Goal: Navigation & Orientation: Find specific page/section

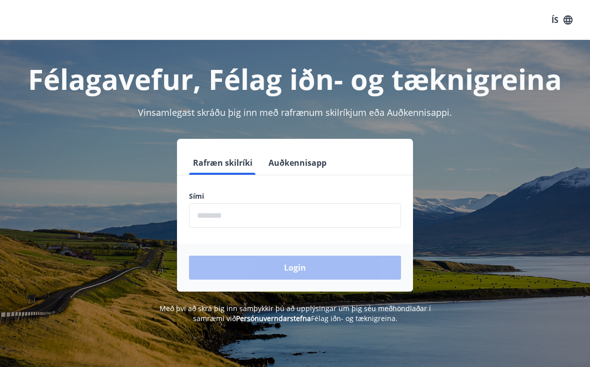
click at [345, 224] on input "phone" at bounding box center [295, 215] width 212 height 24
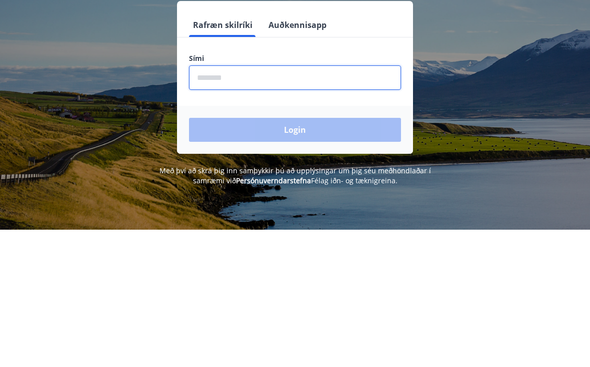
type input "********"
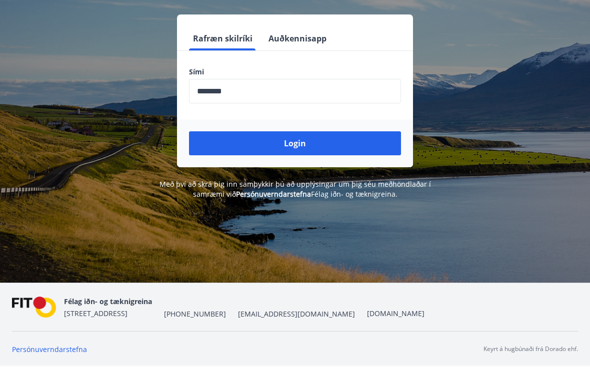
click at [364, 137] on button "Login" at bounding box center [295, 144] width 212 height 24
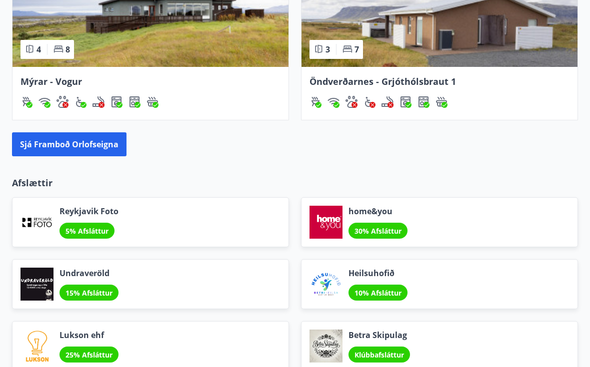
scroll to position [1011, 0]
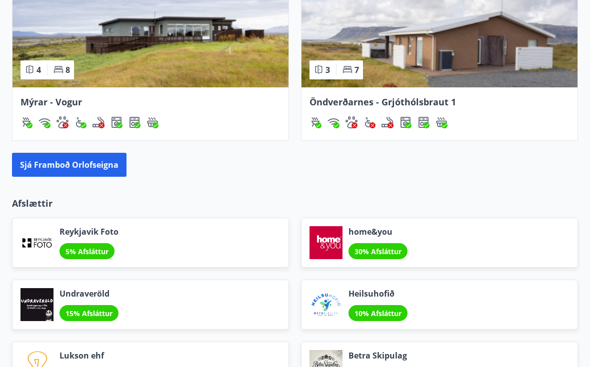
click at [42, 206] on div "Reykjavik Foto 5% Afsláttur" at bounding box center [144, 237] width 289 height 62
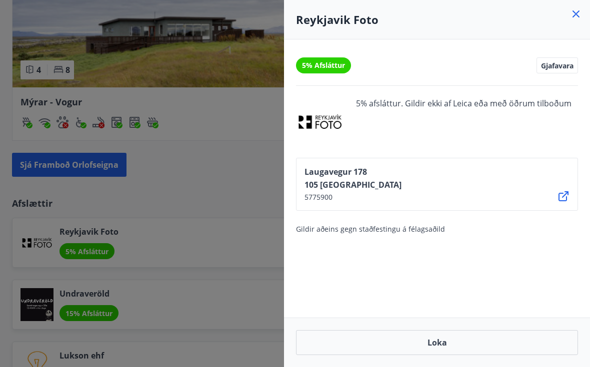
click at [166, 175] on div at bounding box center [295, 183] width 590 height 367
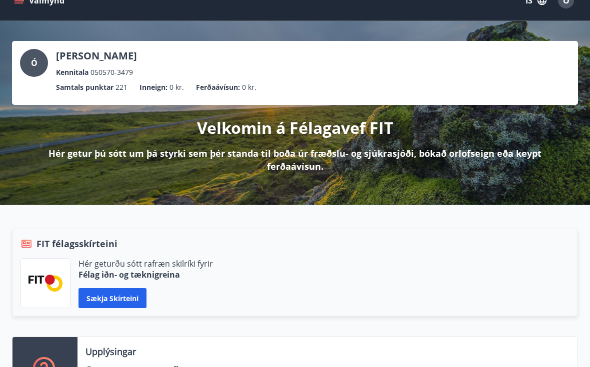
scroll to position [0, 0]
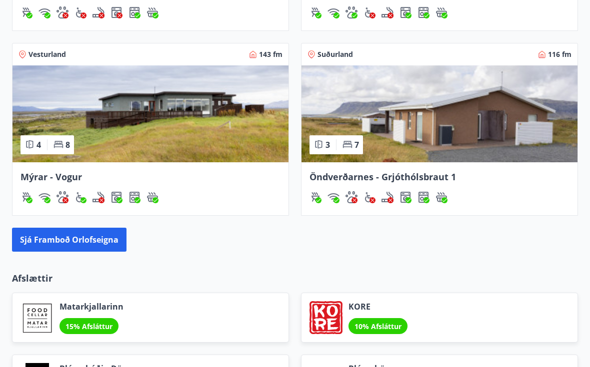
scroll to position [933, 0]
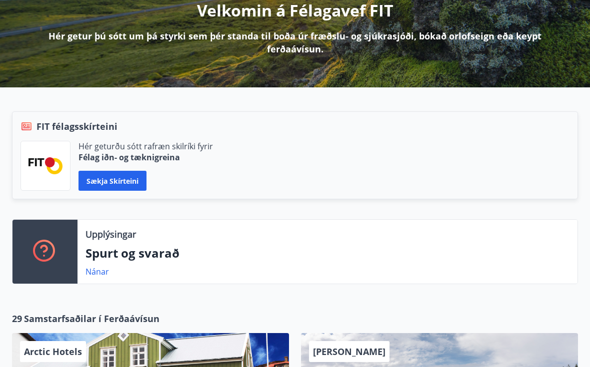
scroll to position [137, 0]
click at [94, 266] on link "Nánar" at bounding box center [96, 271] width 23 height 11
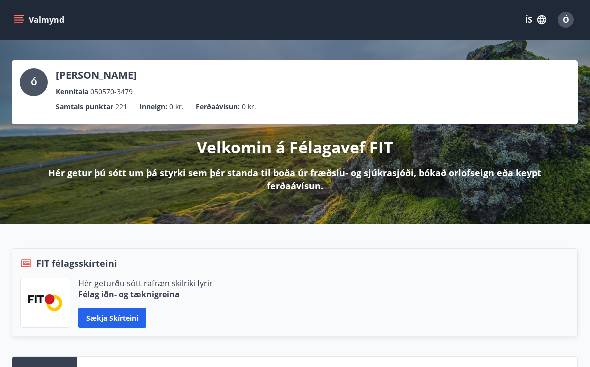
click at [570, 20] on div "Ó" at bounding box center [566, 20] width 16 height 16
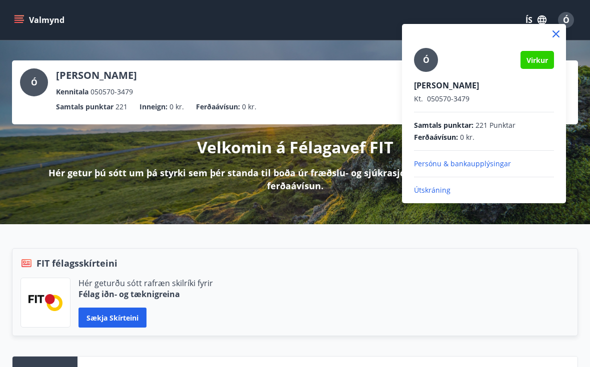
click at [584, 152] on div at bounding box center [295, 183] width 590 height 367
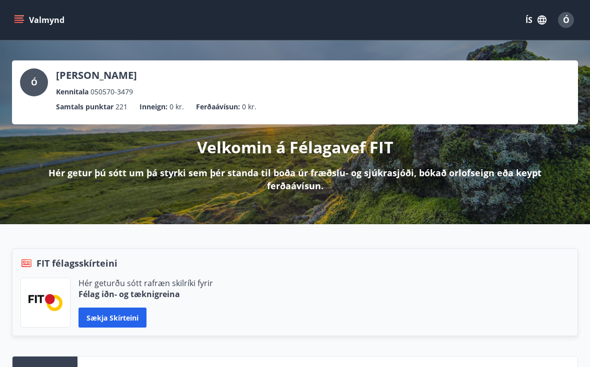
click at [572, 20] on div "Ó" at bounding box center [566, 20] width 16 height 16
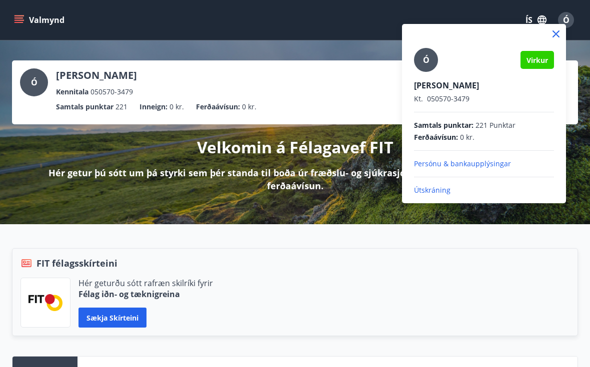
click at [488, 159] on p "Persónu & bankaupplýsingar" at bounding box center [484, 164] width 140 height 10
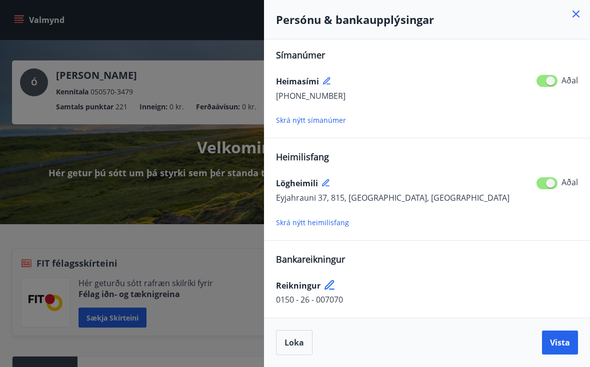
scroll to position [105, 0]
click at [301, 343] on span "Loka" at bounding box center [293, 342] width 19 height 11
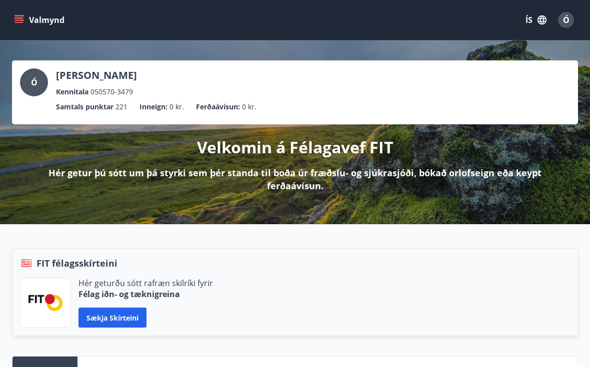
click at [17, 15] on icon "menu" at bounding box center [19, 15] width 11 height 1
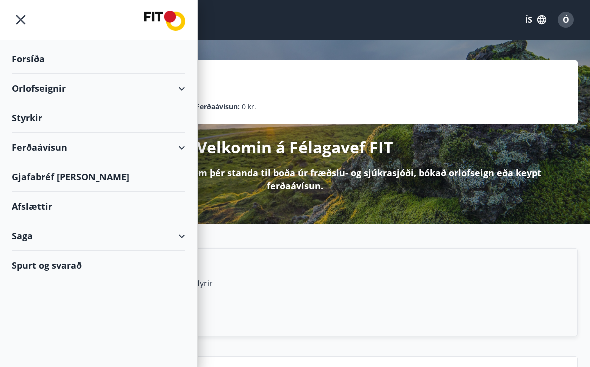
click at [43, 174] on div "Gjafabréf [PERSON_NAME]" at bounding box center [98, 176] width 173 height 29
click at [35, 149] on div "Ferðaávísun" at bounding box center [98, 147] width 173 height 29
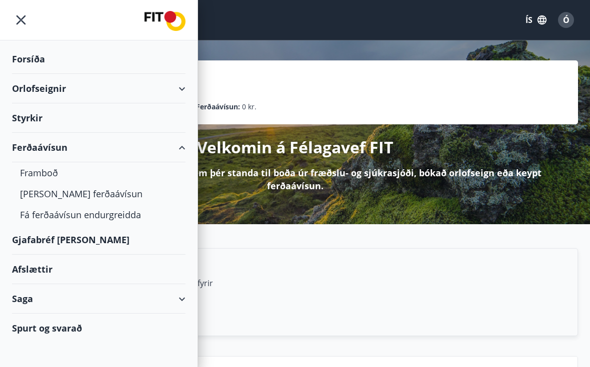
click at [39, 175] on div "Framboð" at bounding box center [98, 172] width 157 height 21
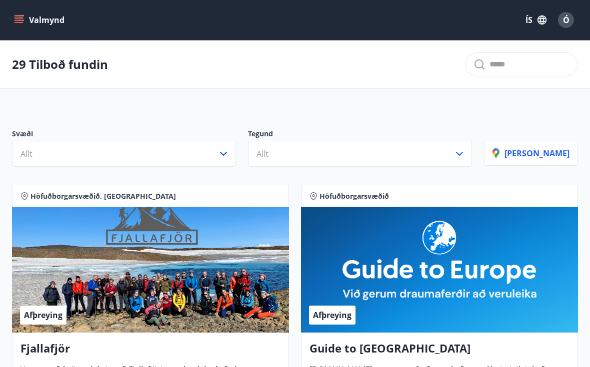
click at [22, 19] on icon "menu" at bounding box center [19, 20] width 10 height 10
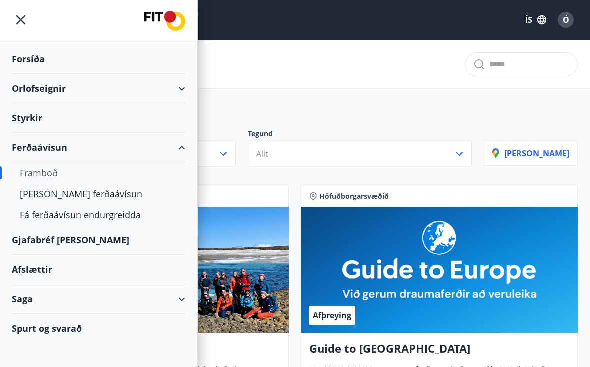
click at [34, 271] on div "Afslættir" at bounding box center [98, 269] width 173 height 29
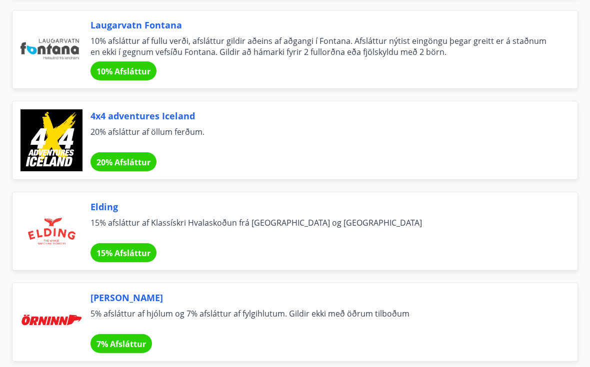
scroll to position [4563, 0]
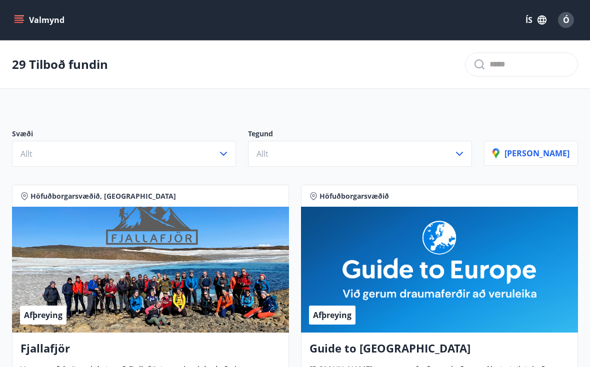
click at [566, 14] on span "Ó" at bounding box center [566, 19] width 6 height 11
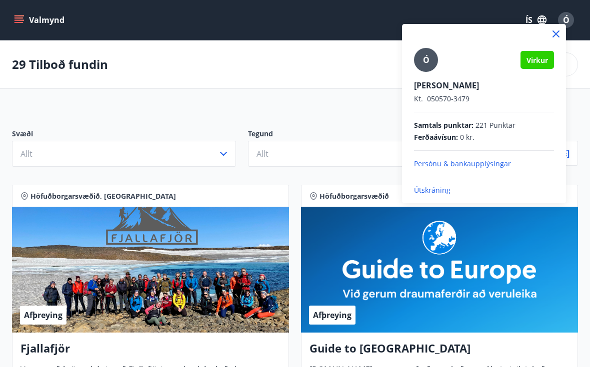
click at [434, 185] on p "Útskráning" at bounding box center [484, 190] width 140 height 10
